Goal: Complete Application Form: Complete application form

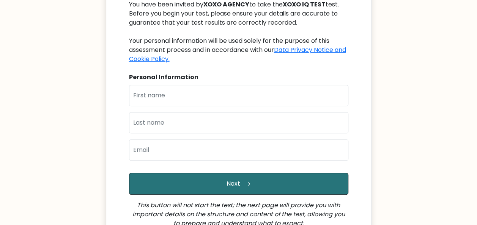
scroll to position [101, 0]
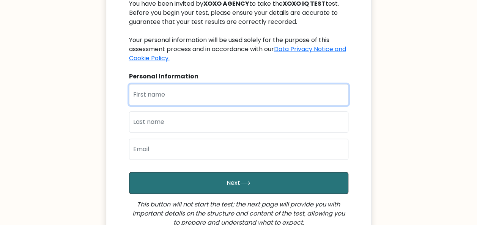
click at [167, 89] on input "text" at bounding box center [238, 94] width 219 height 21
type input "[PERSON_NAME]"
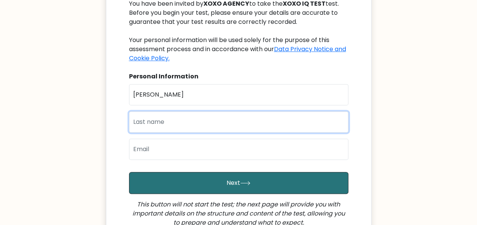
type input "Niño"
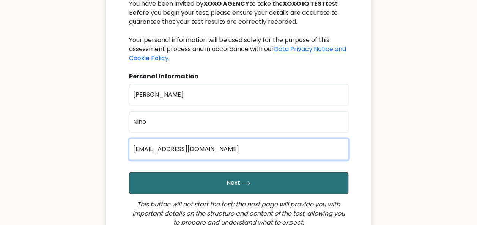
click at [203, 150] on input "joeylynbaldimornino04@gmail.com" at bounding box center [238, 149] width 219 height 21
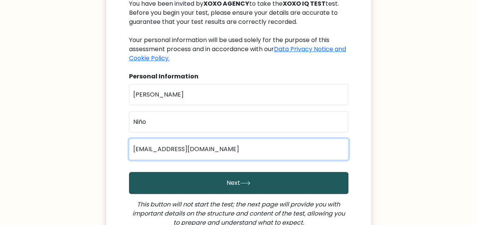
type input "joeylynnino8@gmail.com"
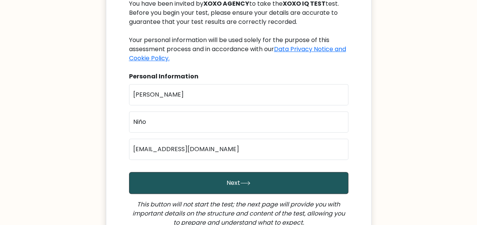
click at [212, 174] on button "Next" at bounding box center [238, 183] width 219 height 22
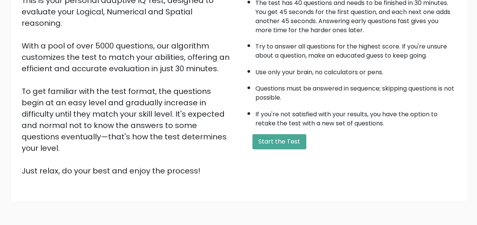
scroll to position [122, 0]
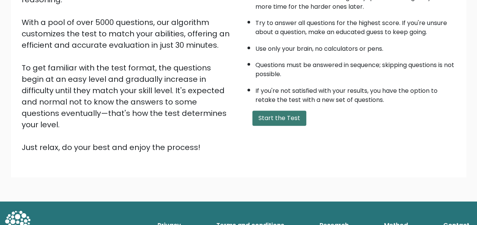
click at [285, 121] on button "Start the Test" at bounding box center [279, 118] width 54 height 15
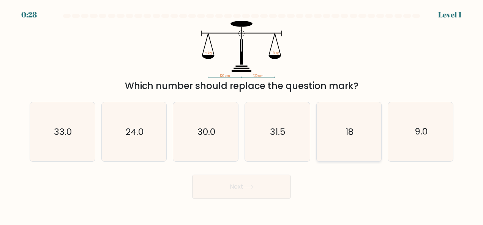
click at [346, 134] on text "18" at bounding box center [349, 132] width 8 height 12
click at [242, 115] on input "e. 18" at bounding box center [241, 114] width 0 height 2
radio input "true"
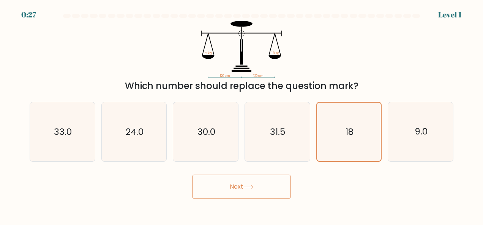
click at [271, 186] on button "Next" at bounding box center [241, 187] width 99 height 24
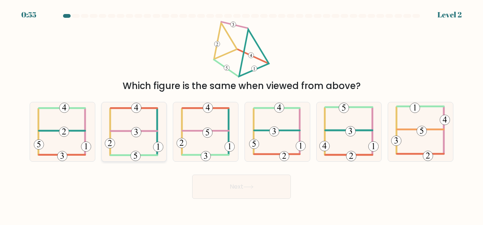
click at [137, 135] on 352 at bounding box center [136, 132] width 10 height 10
click at [241, 115] on input "b." at bounding box center [241, 114] width 0 height 2
radio input "true"
click at [216, 178] on button "Next" at bounding box center [241, 187] width 99 height 24
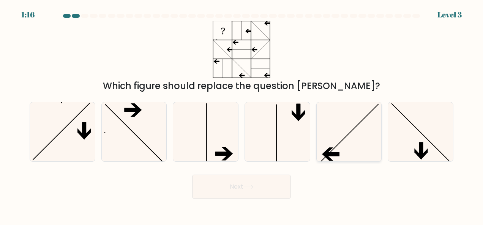
click at [322, 132] on icon at bounding box center [348, 131] width 59 height 59
click at [242, 115] on input "e." at bounding box center [241, 114] width 0 height 2
radio input "true"
click at [256, 183] on button "Next" at bounding box center [241, 187] width 99 height 24
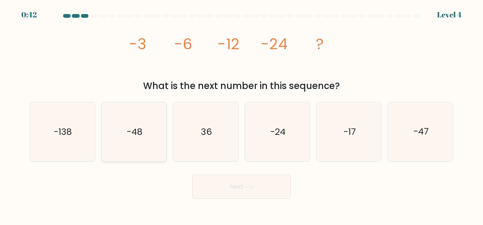
click at [118, 129] on icon "-48" at bounding box center [133, 131] width 59 height 59
click at [241, 115] on input "b. -48" at bounding box center [241, 114] width 0 height 2
radio input "true"
click at [245, 193] on button "Next" at bounding box center [241, 187] width 99 height 24
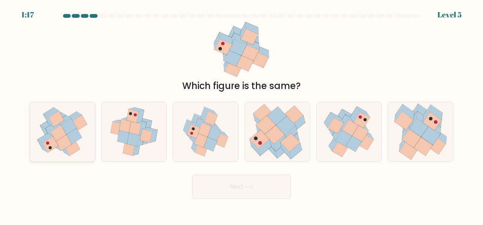
click at [80, 135] on icon at bounding box center [62, 131] width 58 height 59
click at [241, 115] on input "a." at bounding box center [241, 114] width 0 height 2
radio input "true"
click at [212, 185] on button "Next" at bounding box center [241, 187] width 99 height 24
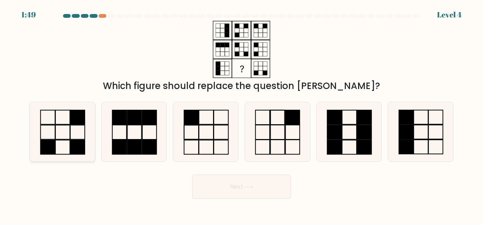
click at [84, 133] on icon at bounding box center [62, 131] width 59 height 59
click at [241, 115] on input "a." at bounding box center [241, 114] width 0 height 2
radio input "true"
click at [222, 191] on button "Next" at bounding box center [241, 187] width 99 height 24
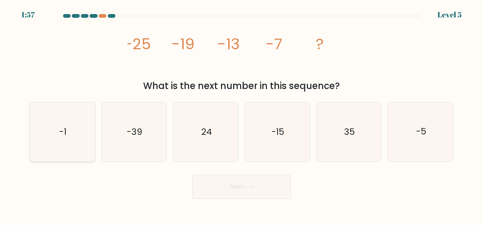
click at [71, 140] on icon "-1" at bounding box center [62, 131] width 59 height 59
click at [241, 115] on input "a. -1" at bounding box center [241, 114] width 0 height 2
radio input "true"
click at [205, 177] on button "Next" at bounding box center [241, 187] width 99 height 24
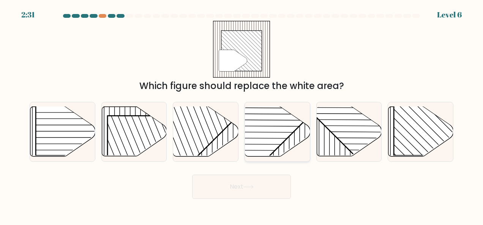
click at [280, 143] on rect at bounding box center [254, 106] width 127 height 127
click at [242, 115] on input "d." at bounding box center [241, 114] width 0 height 2
radio input "true"
click at [252, 182] on button "Next" at bounding box center [241, 187] width 99 height 24
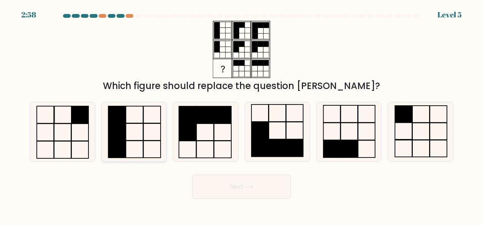
click at [141, 139] on icon at bounding box center [133, 131] width 59 height 59
click at [241, 115] on input "b." at bounding box center [241, 114] width 0 height 2
radio input "true"
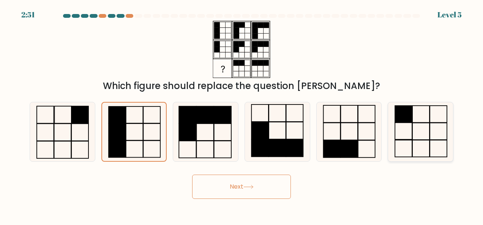
click at [414, 126] on icon at bounding box center [420, 131] width 59 height 59
click at [242, 115] on input "f." at bounding box center [241, 114] width 0 height 2
radio input "true"
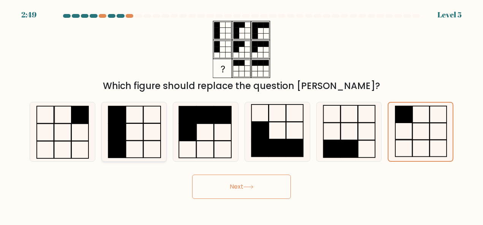
click at [145, 121] on icon at bounding box center [133, 131] width 59 height 59
click at [241, 115] on input "b." at bounding box center [241, 114] width 0 height 2
radio input "true"
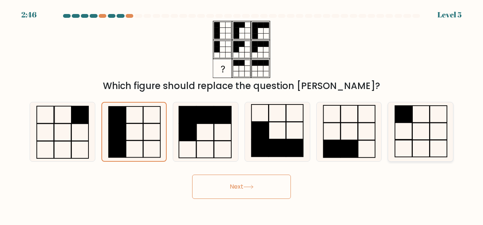
click at [399, 114] on rect at bounding box center [403, 114] width 17 height 17
click at [242, 114] on input "f." at bounding box center [241, 114] width 0 height 2
radio input "true"
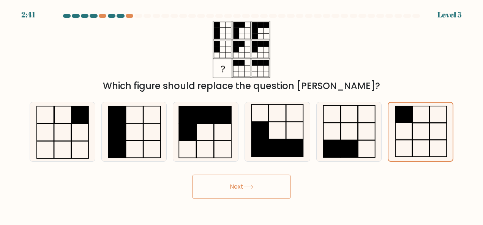
click at [281, 178] on button "Next" at bounding box center [241, 187] width 99 height 24
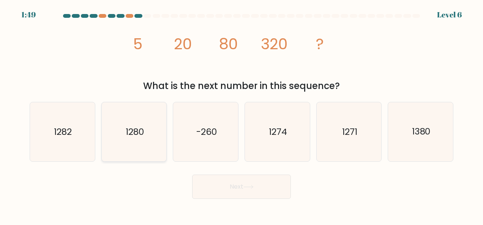
click at [157, 148] on icon "1280" at bounding box center [133, 131] width 59 height 59
click at [241, 115] on input "b. 1280" at bounding box center [241, 114] width 0 height 2
radio input "true"
click at [246, 187] on icon at bounding box center [248, 187] width 10 height 4
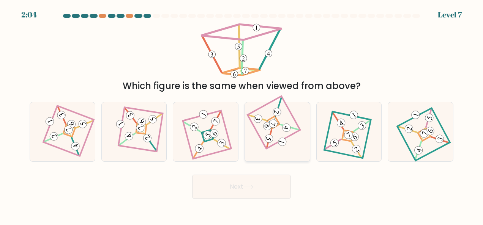
click at [268, 122] on 891 at bounding box center [267, 126] width 10 height 10
click at [242, 115] on input "d." at bounding box center [241, 114] width 0 height 2
radio input "true"
click at [90, 144] on div at bounding box center [63, 132] width 66 height 60
click at [241, 115] on input "a." at bounding box center [241, 114] width 0 height 2
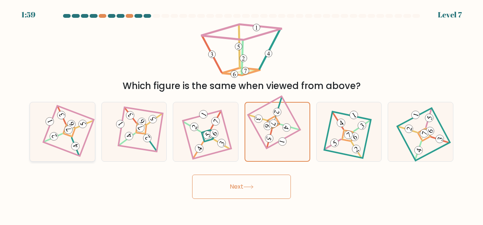
radio input "true"
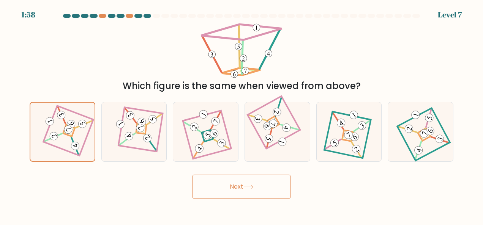
click at [212, 186] on button "Next" at bounding box center [241, 187] width 99 height 24
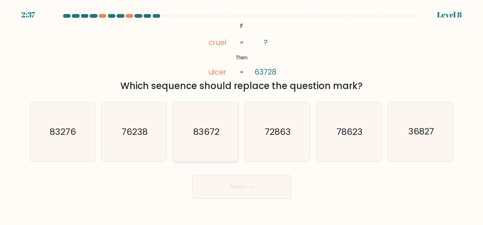
click at [228, 138] on icon "83672" at bounding box center [205, 131] width 59 height 59
click at [241, 115] on input "c. 83672" at bounding box center [241, 114] width 0 height 2
radio input "true"
click at [238, 182] on button "Next" at bounding box center [241, 187] width 99 height 24
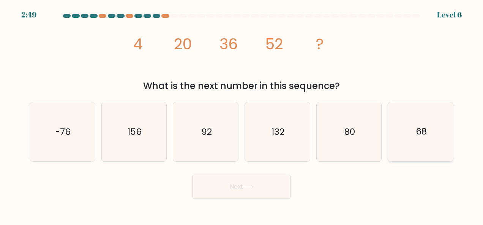
click at [405, 149] on icon "68" at bounding box center [420, 131] width 59 height 59
click at [242, 115] on input "f. 68" at bounding box center [241, 114] width 0 height 2
radio input "true"
click at [248, 194] on button "Next" at bounding box center [241, 187] width 99 height 24
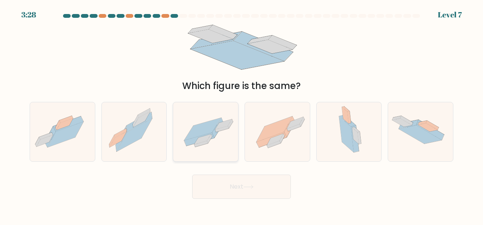
click at [212, 127] on icon at bounding box center [202, 129] width 37 height 22
click at [241, 115] on input "c." at bounding box center [241, 114] width 0 height 2
radio input "true"
click at [247, 183] on button "Next" at bounding box center [241, 187] width 99 height 24
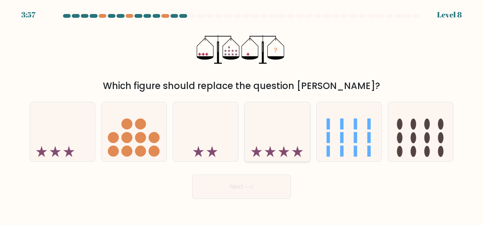
click at [272, 147] on icon at bounding box center [277, 131] width 65 height 53
click at [242, 115] on input "d." at bounding box center [241, 114] width 0 height 2
radio input "true"
click at [82, 128] on icon at bounding box center [62, 131] width 65 height 53
click at [241, 115] on input "a." at bounding box center [241, 114] width 0 height 2
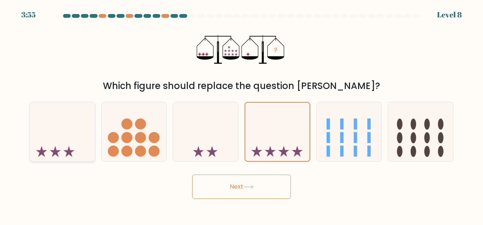
radio input "true"
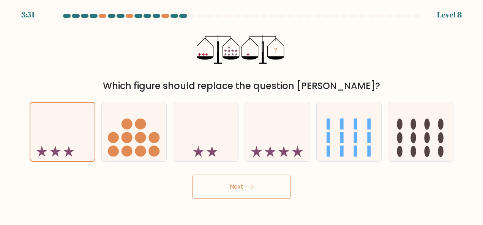
click at [224, 192] on button "Next" at bounding box center [241, 187] width 99 height 24
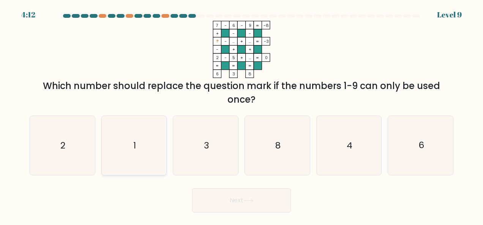
click at [147, 156] on icon "1" at bounding box center [133, 145] width 59 height 59
click at [241, 115] on input "b. 1" at bounding box center [241, 114] width 0 height 2
radio input "true"
click at [222, 208] on button "Next" at bounding box center [241, 201] width 99 height 24
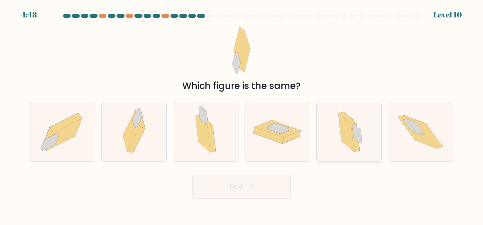
click at [355, 135] on icon at bounding box center [355, 134] width 7 height 17
click at [242, 115] on input "e." at bounding box center [241, 114] width 0 height 2
radio input "true"
click at [278, 186] on button "Next" at bounding box center [241, 187] width 99 height 24
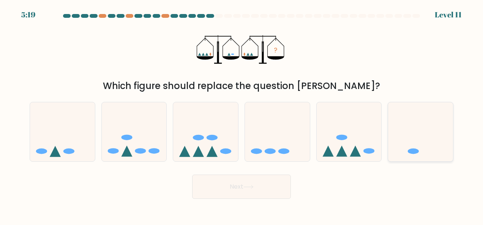
click at [426, 145] on icon at bounding box center [420, 131] width 65 height 53
click at [242, 115] on input "f." at bounding box center [241, 114] width 0 height 2
radio input "true"
click at [279, 202] on body "5:18 Level 11" at bounding box center [241, 112] width 483 height 225
click at [275, 197] on button "Next" at bounding box center [241, 187] width 99 height 24
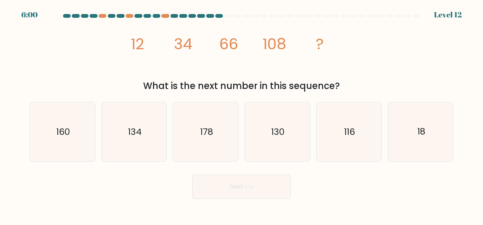
drag, startPoint x: 275, startPoint y: 197, endPoint x: 314, endPoint y: 180, distance: 42.1
click at [314, 180] on div "Next" at bounding box center [241, 185] width 433 height 28
click at [59, 131] on text "160" at bounding box center [63, 132] width 14 height 12
click at [241, 115] on input "a. 160" at bounding box center [241, 114] width 0 height 2
radio input "true"
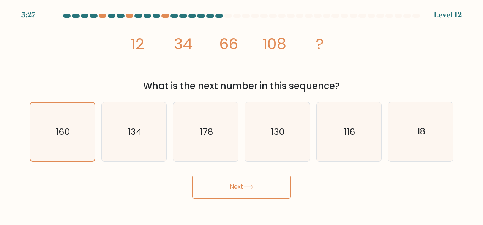
click at [234, 195] on button "Next" at bounding box center [241, 187] width 99 height 24
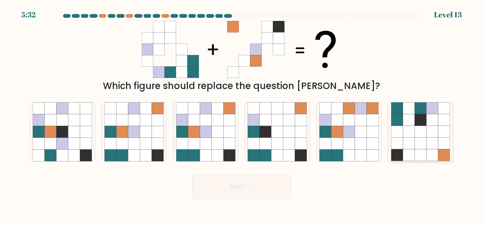
click at [408, 137] on icon at bounding box center [409, 132] width 12 height 12
click at [242, 115] on input "f." at bounding box center [241, 114] width 0 height 2
radio input "true"
click at [277, 183] on button "Next" at bounding box center [241, 187] width 99 height 24
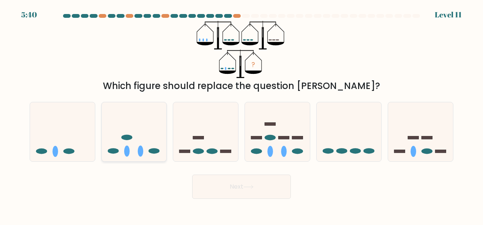
click at [152, 144] on icon at bounding box center [134, 131] width 65 height 53
click at [241, 115] on input "b." at bounding box center [241, 114] width 0 height 2
radio input "true"
click at [234, 193] on button "Next" at bounding box center [241, 187] width 99 height 24
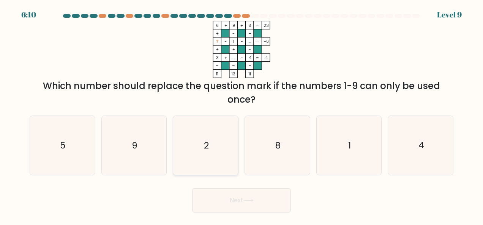
click at [229, 166] on icon "2" at bounding box center [205, 145] width 59 height 59
click at [241, 115] on input "c. 2" at bounding box center [241, 114] width 0 height 2
radio input "true"
click at [236, 199] on button "Next" at bounding box center [241, 201] width 99 height 24
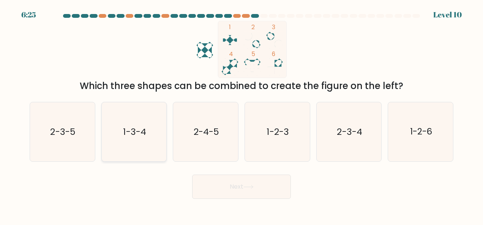
click at [145, 136] on text "1-3-4" at bounding box center [134, 132] width 23 height 12
click at [241, 115] on input "b. 1-3-4" at bounding box center [241, 114] width 0 height 2
radio input "true"
click at [201, 199] on button "Next" at bounding box center [241, 187] width 99 height 24
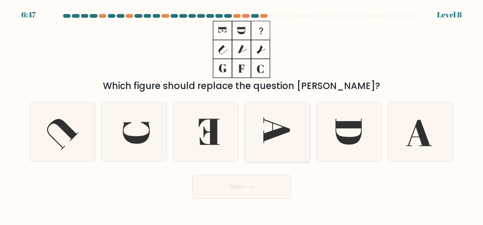
click at [291, 146] on icon at bounding box center [276, 131] width 59 height 59
click at [242, 115] on input "d." at bounding box center [241, 114] width 0 height 2
radio input "true"
click at [340, 141] on icon at bounding box center [348, 132] width 26 height 26
click at [242, 115] on input "e." at bounding box center [241, 114] width 0 height 2
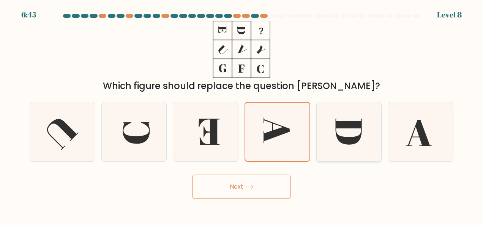
radio input "true"
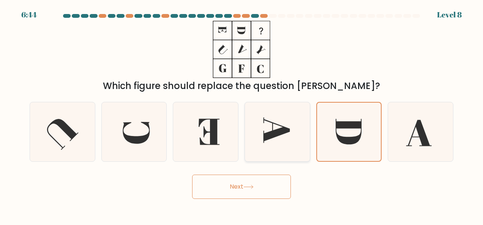
click at [290, 140] on icon at bounding box center [276, 131] width 59 height 59
click at [242, 115] on input "d." at bounding box center [241, 114] width 0 height 2
radio input "true"
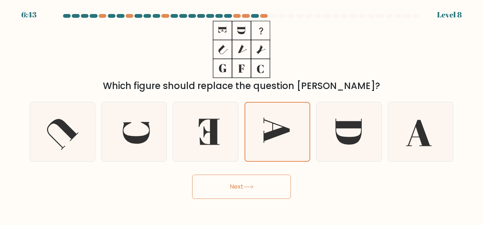
click at [274, 189] on button "Next" at bounding box center [241, 187] width 99 height 24
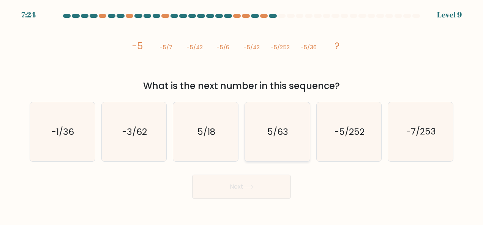
click at [283, 131] on text "5/63" at bounding box center [277, 132] width 21 height 12
click at [242, 115] on input "d. 5/63" at bounding box center [241, 114] width 0 height 2
radio input "true"
click at [272, 186] on button "Next" at bounding box center [241, 187] width 99 height 24
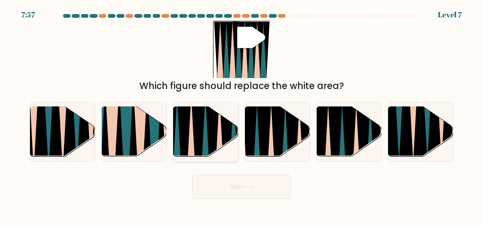
click at [231, 127] on icon at bounding box center [227, 160] width 14 height 129
click at [241, 115] on input "c." at bounding box center [241, 114] width 0 height 2
radio input "true"
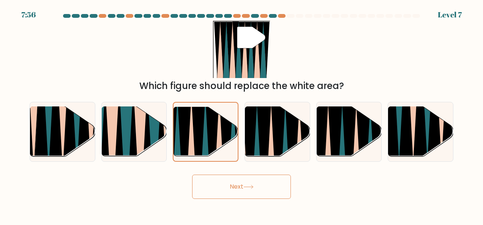
click at [245, 188] on icon at bounding box center [248, 187] width 10 height 4
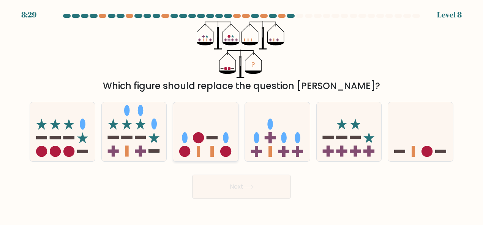
click at [206, 130] on icon at bounding box center [205, 131] width 65 height 53
click at [241, 115] on input "c." at bounding box center [241, 114] width 0 height 2
radio input "true"
click at [212, 179] on button "Next" at bounding box center [241, 187] width 99 height 24
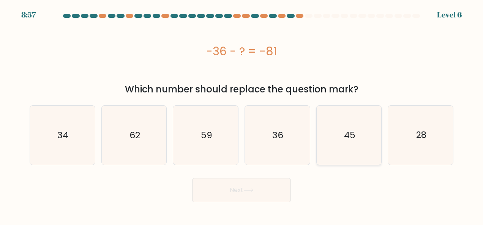
click at [351, 141] on text "45" at bounding box center [349, 135] width 11 height 12
click at [242, 115] on input "e. 45" at bounding box center [241, 114] width 0 height 2
radio input "true"
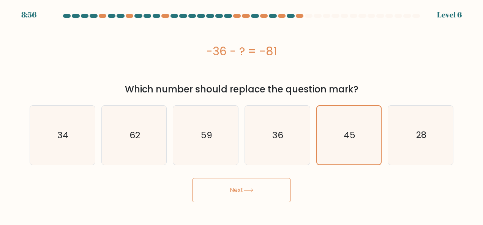
click at [285, 190] on button "Next" at bounding box center [241, 190] width 99 height 24
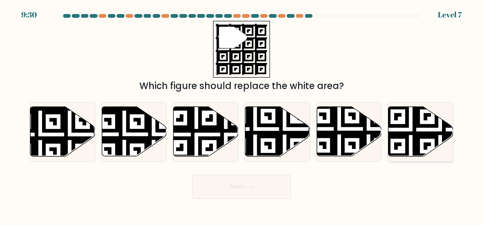
click at [422, 139] on icon at bounding box center [420, 132] width 65 height 50
click at [242, 115] on input "f." at bounding box center [241, 114] width 0 height 2
radio input "true"
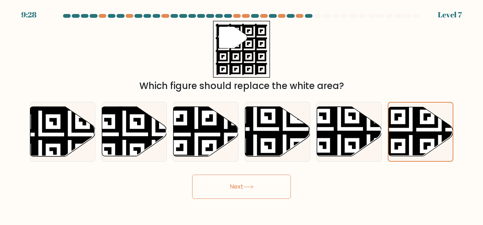
click at [249, 190] on button "Next" at bounding box center [241, 187] width 99 height 24
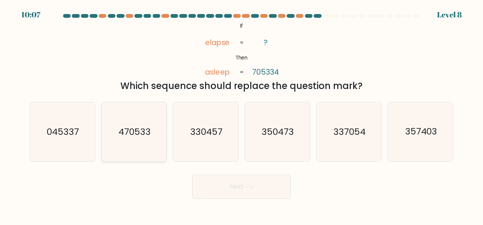
click at [138, 131] on text "470533" at bounding box center [134, 132] width 32 height 12
click at [241, 115] on input "b. 470533" at bounding box center [241, 114] width 0 height 2
radio input "true"
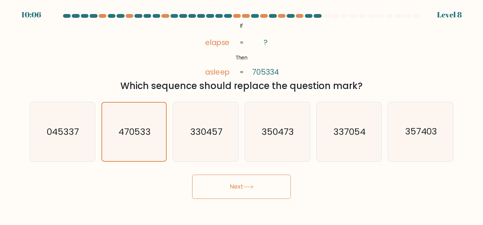
click at [209, 195] on button "Next" at bounding box center [241, 187] width 99 height 24
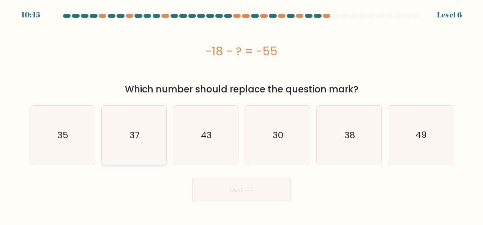
click at [149, 145] on icon "37" at bounding box center [133, 135] width 59 height 59
click at [241, 115] on input "b. 37" at bounding box center [241, 114] width 0 height 2
radio input "true"
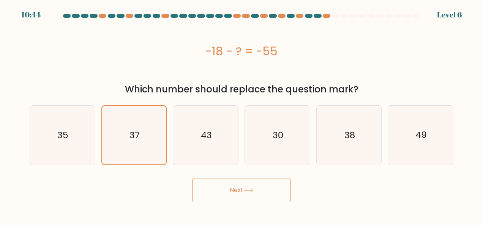
click at [205, 190] on button "Next" at bounding box center [241, 190] width 99 height 24
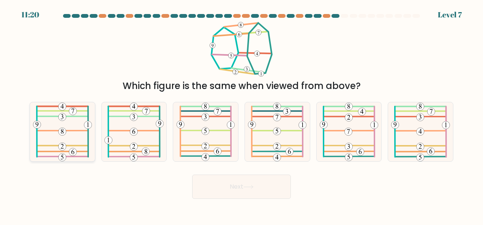
click at [59, 138] on icon at bounding box center [62, 131] width 59 height 59
click at [241, 115] on input "a." at bounding box center [241, 114] width 0 height 2
radio input "true"
click at [200, 184] on button "Next" at bounding box center [241, 187] width 99 height 24
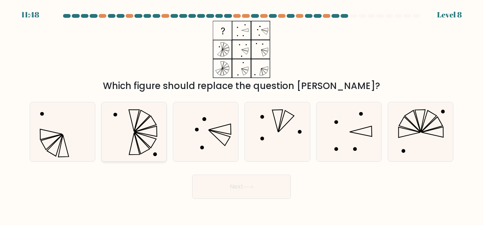
click at [141, 154] on icon at bounding box center [141, 143] width 15 height 22
click at [241, 115] on input "b." at bounding box center [241, 114] width 0 height 2
radio input "true"
click at [241, 199] on body "11:47 Level 8" at bounding box center [241, 112] width 483 height 225
click at [241, 191] on button "Next" at bounding box center [241, 187] width 99 height 24
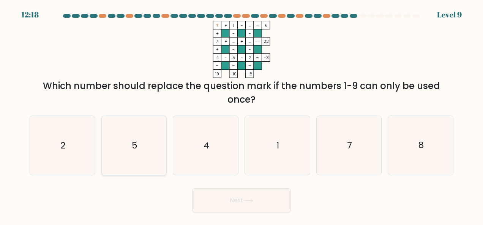
click at [143, 133] on icon "5" at bounding box center [133, 145] width 59 height 59
click at [241, 115] on input "b. 5" at bounding box center [241, 114] width 0 height 2
radio input "true"
click at [234, 217] on body "12:16 Level 9" at bounding box center [241, 112] width 483 height 225
click at [237, 207] on button "Next" at bounding box center [241, 201] width 99 height 24
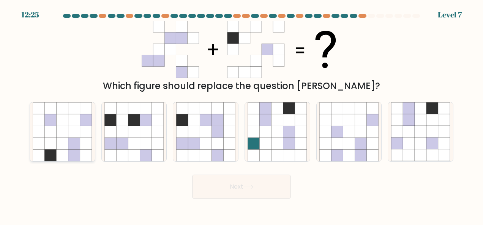
click at [75, 126] on icon at bounding box center [74, 120] width 12 height 12
click at [241, 115] on input "a." at bounding box center [241, 114] width 0 height 2
radio input "true"
click at [230, 197] on button "Next" at bounding box center [241, 187] width 99 height 24
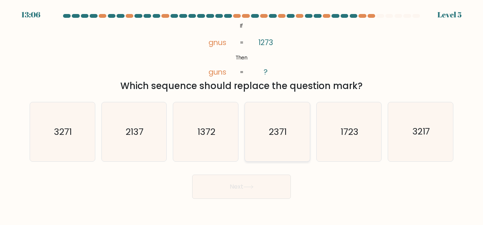
click at [263, 141] on icon "2371" at bounding box center [276, 131] width 59 height 59
click at [242, 115] on input "d. 2371" at bounding box center [241, 114] width 0 height 2
radio input "true"
click at [258, 184] on button "Next" at bounding box center [241, 187] width 99 height 24
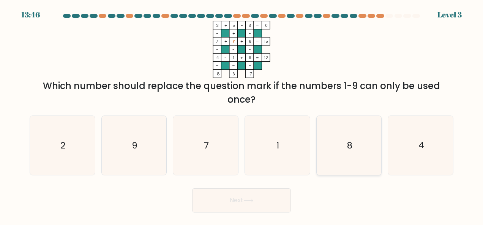
click at [332, 152] on icon "8" at bounding box center [348, 145] width 59 height 59
click at [242, 115] on input "e. 8" at bounding box center [241, 114] width 0 height 2
radio input "true"
click at [286, 197] on button "Next" at bounding box center [241, 201] width 99 height 24
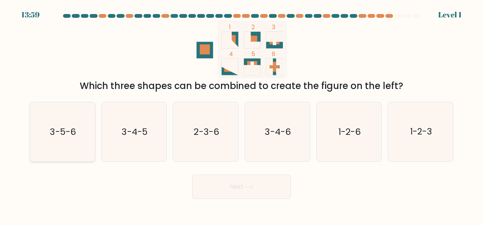
click at [86, 129] on icon "3-5-6" at bounding box center [62, 131] width 59 height 59
click at [241, 115] on input "a. 3-5-6" at bounding box center [241, 114] width 0 height 2
radio input "true"
click at [236, 188] on button "Next" at bounding box center [241, 187] width 99 height 24
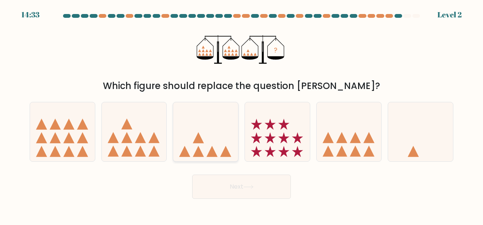
click at [225, 154] on icon at bounding box center [225, 151] width 11 height 11
click at [241, 115] on input "c." at bounding box center [241, 114] width 0 height 2
radio input "true"
click at [241, 187] on button "Next" at bounding box center [241, 187] width 99 height 24
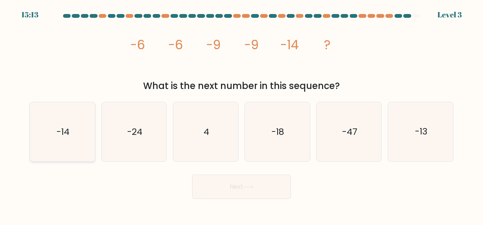
click at [67, 112] on icon "-14" at bounding box center [62, 131] width 59 height 59
click at [241, 113] on input "a. -14" at bounding box center [241, 114] width 0 height 2
radio input "true"
click at [261, 205] on body "15:12 Level 3" at bounding box center [241, 112] width 483 height 225
click at [257, 194] on button "Next" at bounding box center [241, 187] width 99 height 24
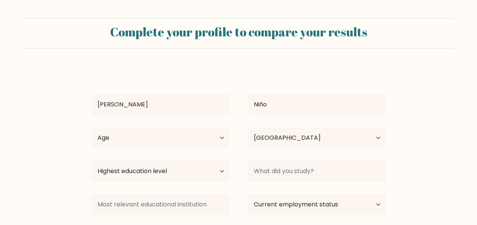
select select "PH"
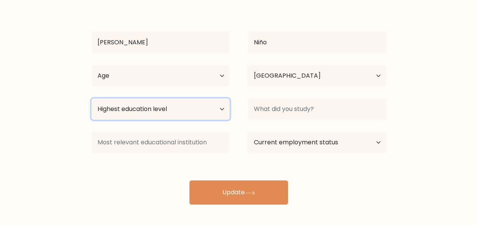
click at [224, 107] on select "Highest education level No schooling Primary Lower Secondary Upper Secondary Oc…" at bounding box center [160, 109] width 138 height 21
select select "bachelors_degree"
click at [91, 99] on select "Highest education level No schooling Primary Lower Secondary Upper Secondary Oc…" at bounding box center [160, 109] width 138 height 21
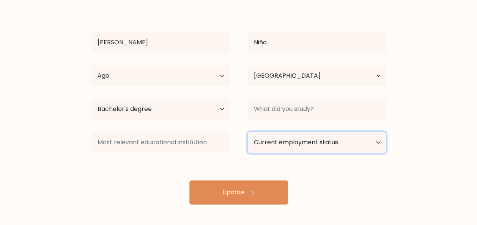
click at [330, 147] on select "Current employment status Employed Student Retired Other / prefer not to answer" at bounding box center [317, 142] width 138 height 21
select select "other"
click at [248, 132] on select "Current employment status Employed Student Retired Other / prefer not to answer" at bounding box center [317, 142] width 138 height 21
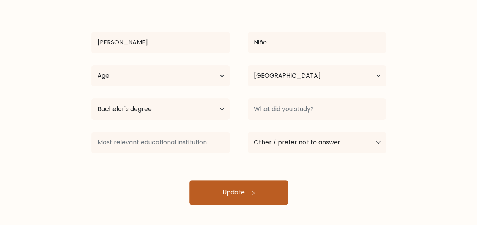
click at [269, 186] on button "Update" at bounding box center [238, 193] width 99 height 24
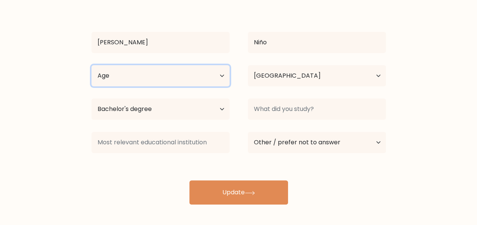
click at [216, 71] on select "Age Under 18 years old 18-24 years old 25-34 years old 35-44 years old 45-54 ye…" at bounding box center [160, 75] width 138 height 21
select select "18_24"
click at [91, 65] on select "Age Under 18 years old 18-24 years old 25-34 years old 35-44 years old 45-54 ye…" at bounding box center [160, 75] width 138 height 21
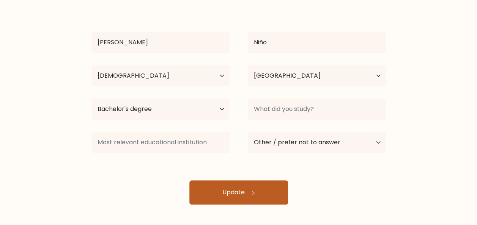
click at [219, 191] on button "Update" at bounding box center [238, 193] width 99 height 24
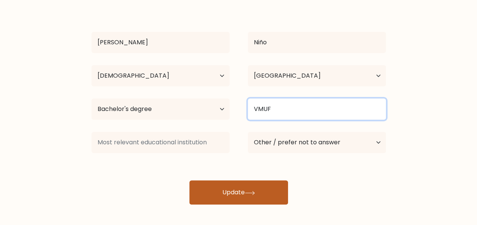
type input "VMUF"
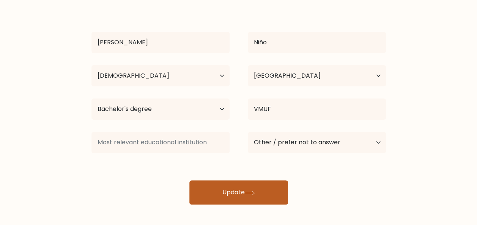
click at [272, 198] on button "Update" at bounding box center [238, 193] width 99 height 24
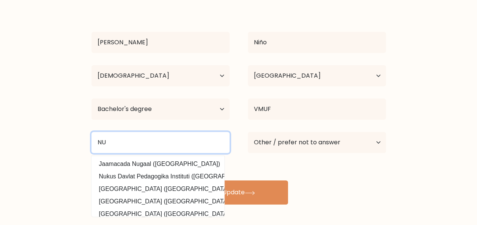
type input "N"
type input "P"
type input "B"
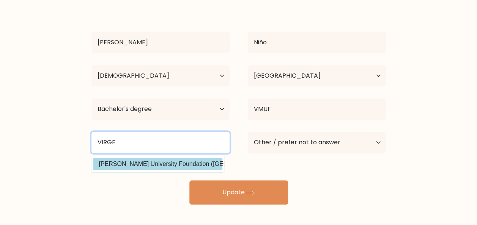
type input "VIRGE"
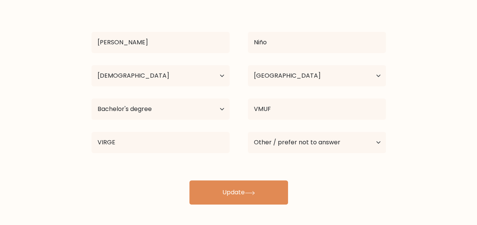
click at [162, 164] on div "Joeylyn Niño Age Under 18 years old 18-24 years old 25-34 years old 35-44 years…" at bounding box center [239, 105] width 304 height 200
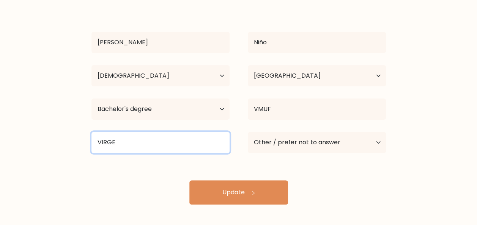
click at [157, 149] on input "VIRGE" at bounding box center [160, 142] width 138 height 21
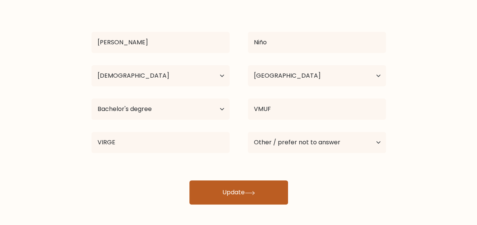
click at [217, 189] on button "Update" at bounding box center [238, 193] width 99 height 24
